Goal: Find specific page/section: Find specific page/section

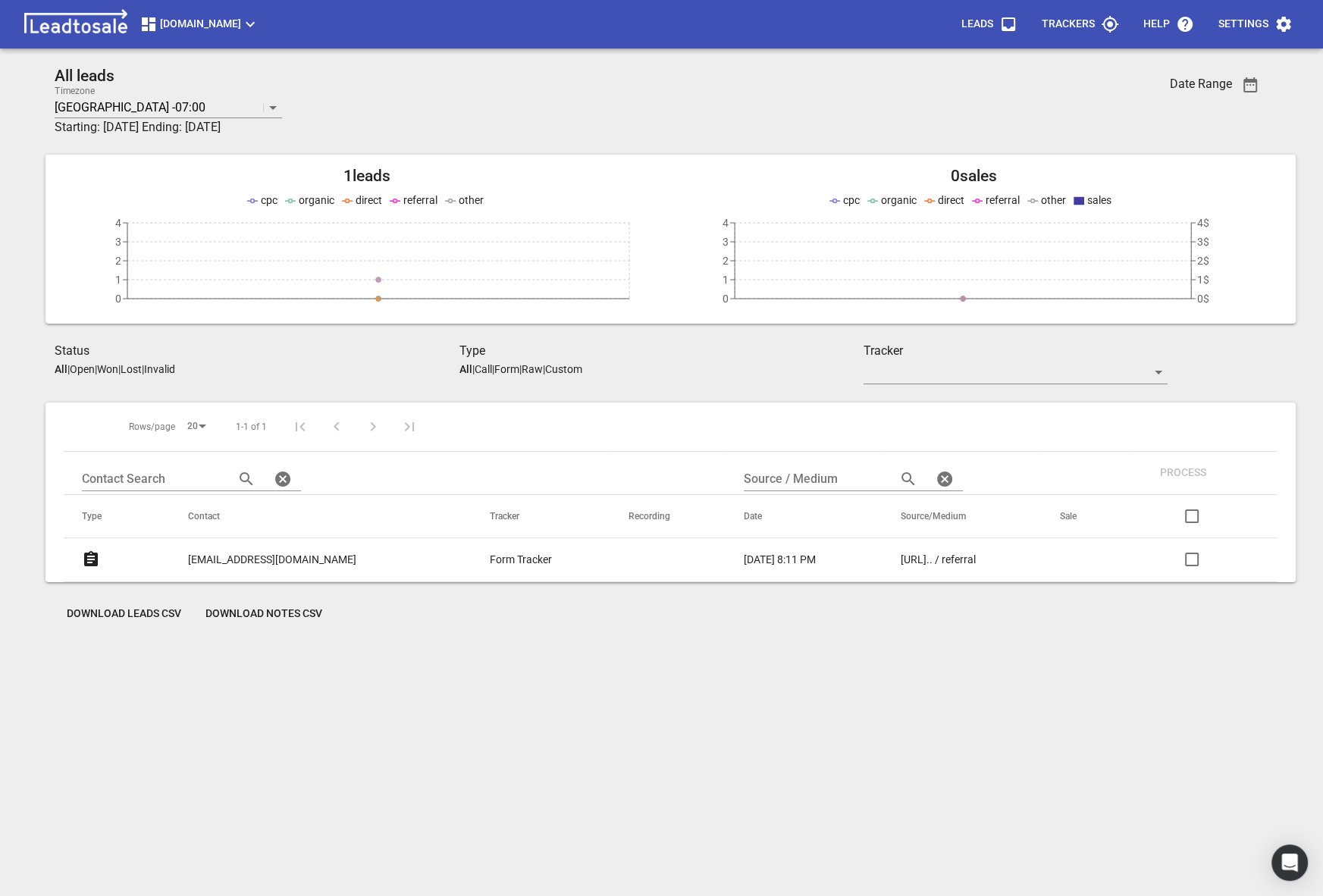
click at [235, 30] on span "Digger-hire.co.nz" at bounding box center [199, 24] width 120 height 18
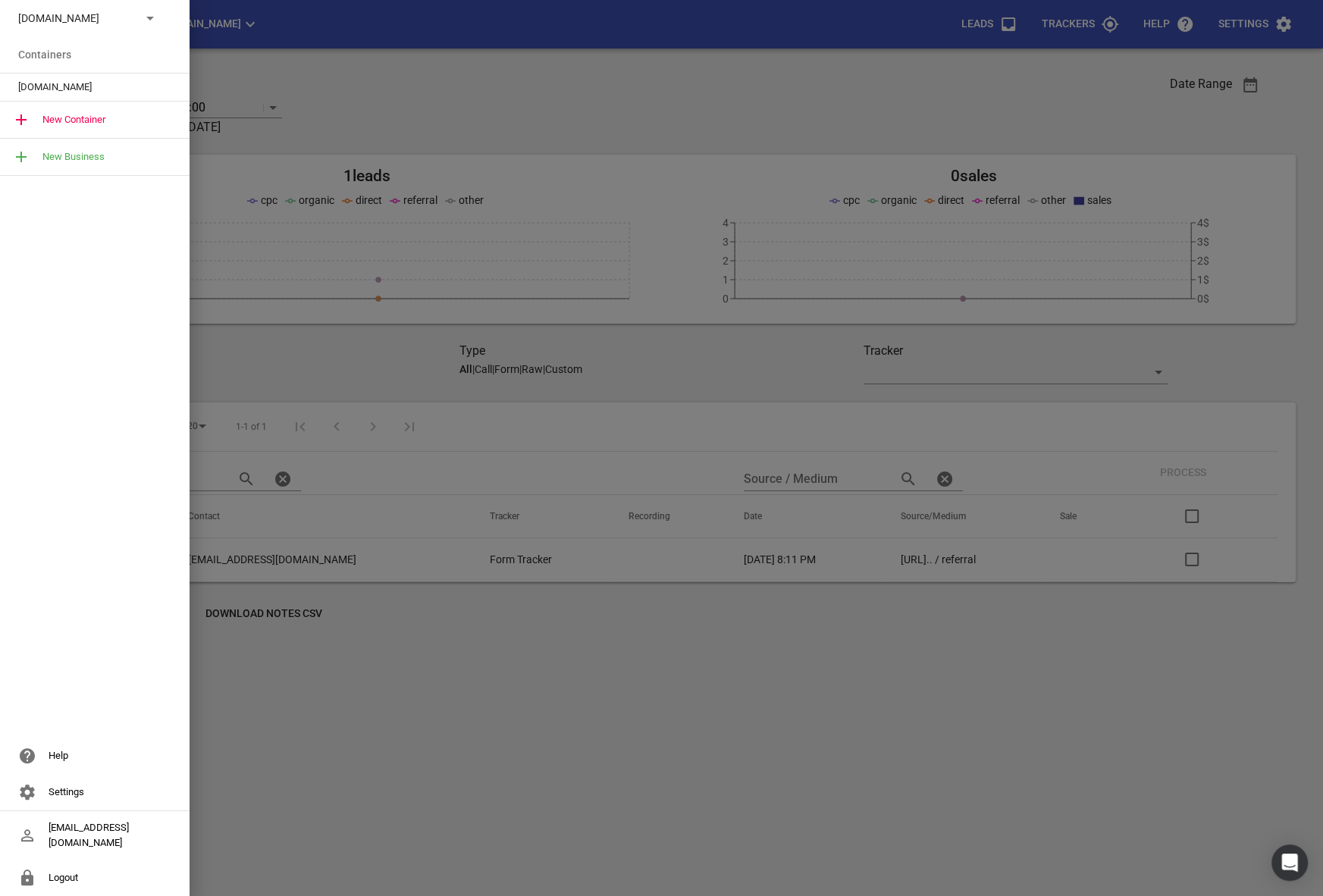
click at [65, 87] on span "Digger-hire.co.nz" at bounding box center [89, 88] width 141 height 15
